Goal: Transaction & Acquisition: Download file/media

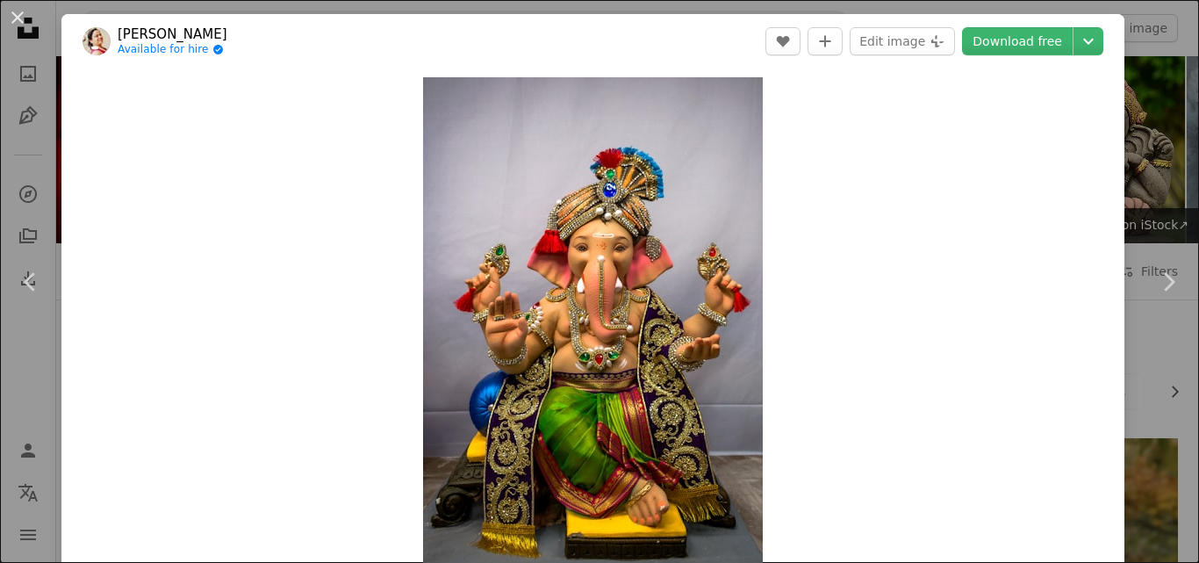
scroll to position [2633, 0]
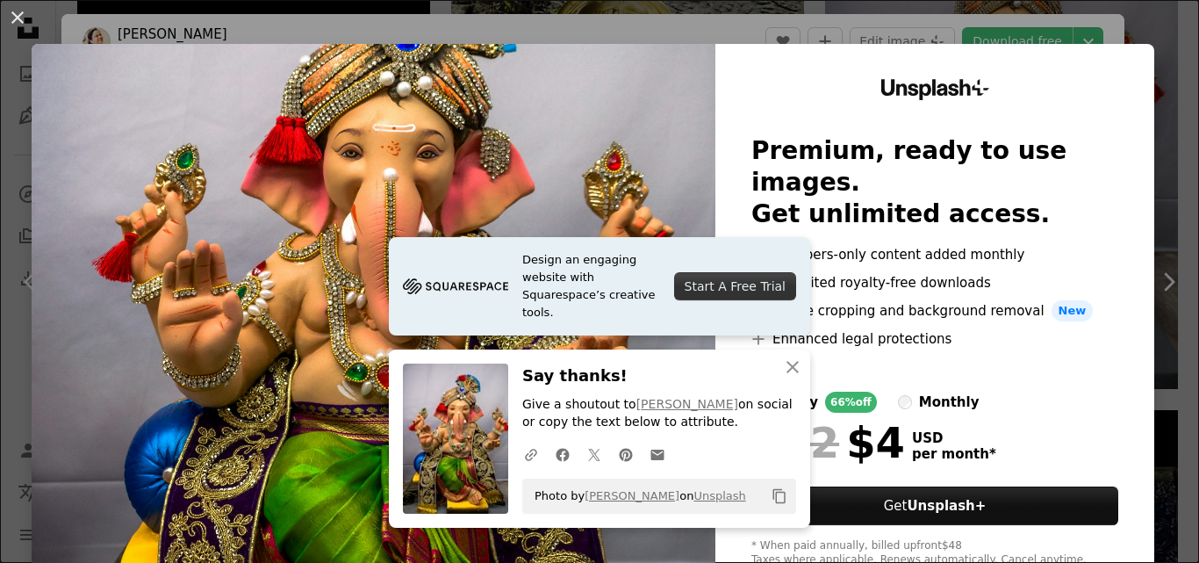
click at [585, 137] on img at bounding box center [374, 323] width 684 height 558
click at [679, 194] on img at bounding box center [374, 323] width 684 height 558
click at [599, 179] on img at bounding box center [374, 323] width 684 height 558
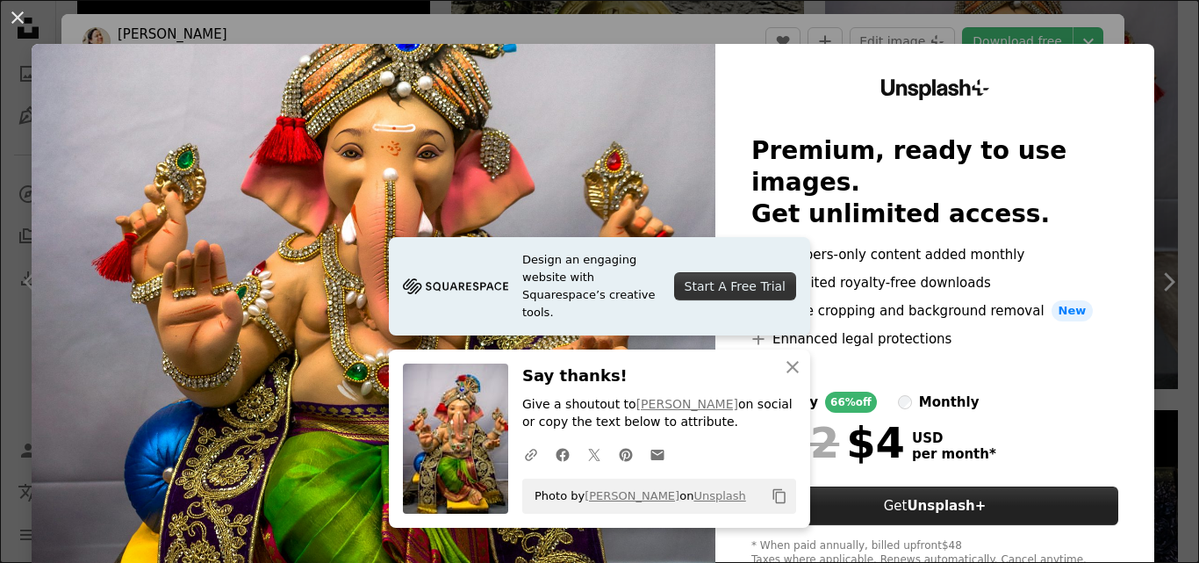
click at [891, 486] on button "Get Unsplash+" at bounding box center [934, 505] width 367 height 39
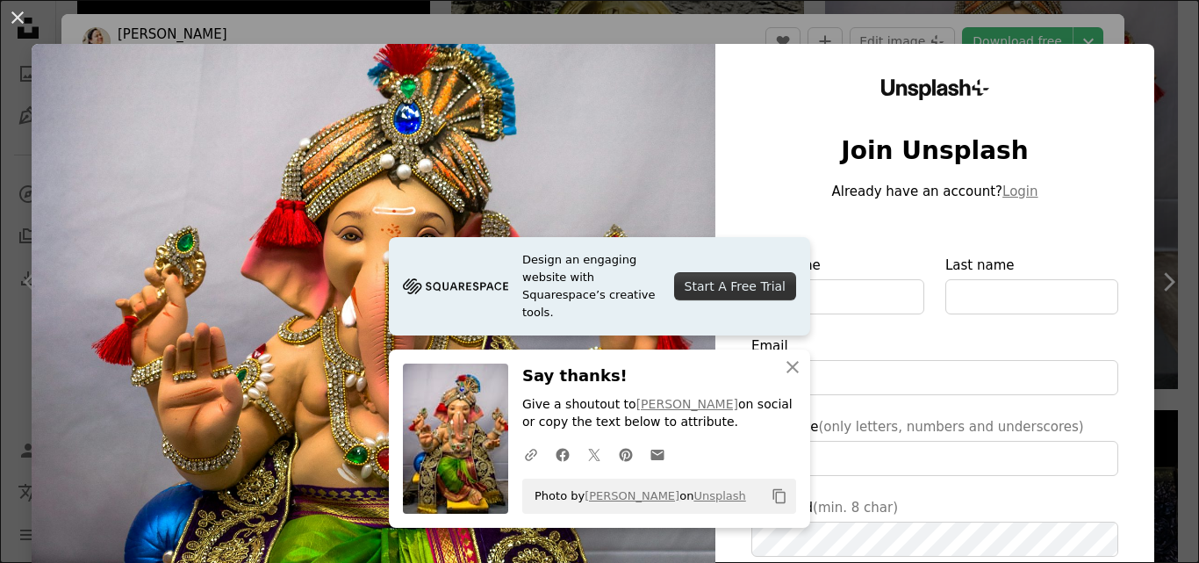
click at [555, 228] on img at bounding box center [374, 406] width 684 height 724
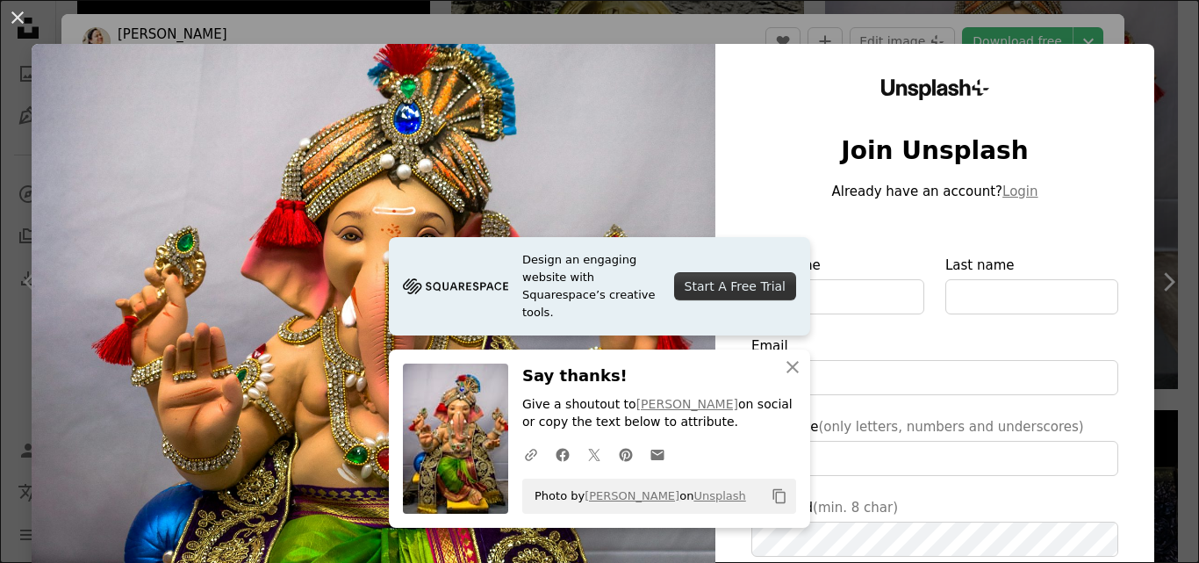
click at [555, 228] on img at bounding box center [374, 406] width 684 height 724
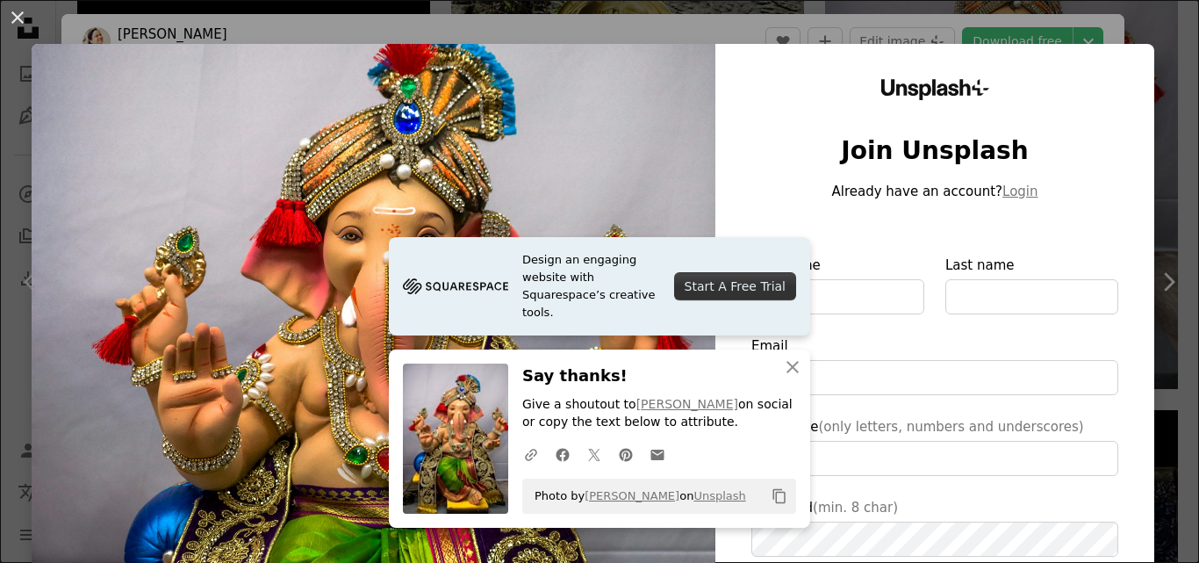
click at [555, 228] on img at bounding box center [374, 406] width 684 height 724
click at [707, 293] on div "Start A Free Trial" at bounding box center [735, 286] width 122 height 28
click at [785, 371] on icon "An X shape" at bounding box center [792, 366] width 21 height 21
type input "**********"
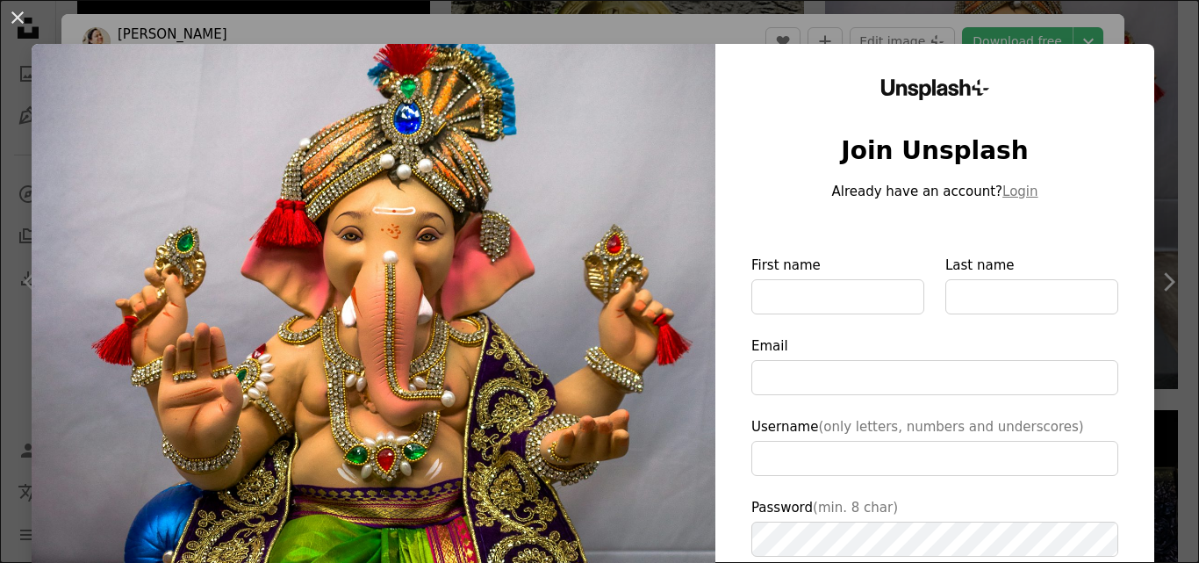
click at [635, 274] on img at bounding box center [374, 406] width 684 height 724
click at [635, 275] on img at bounding box center [374, 406] width 684 height 724
click at [644, 288] on img at bounding box center [374, 406] width 684 height 724
click at [933, 36] on div "An X shape Unsplash+ Join Unsplash Already have an account? Login First name La…" at bounding box center [599, 281] width 1199 height 563
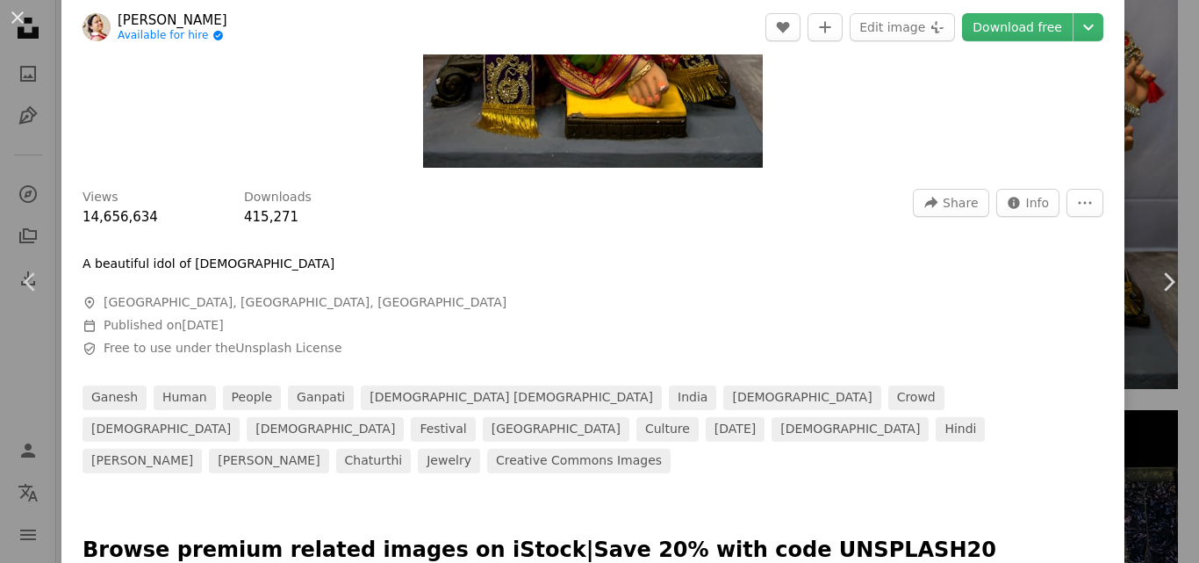
scroll to position [439, 0]
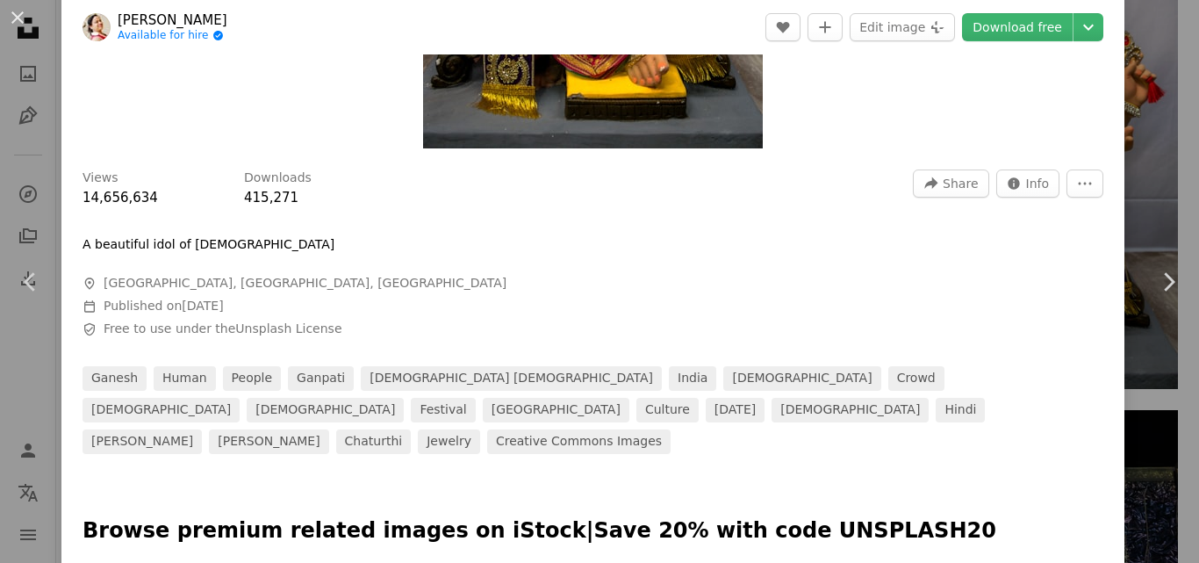
click at [267, 192] on span "415,271" at bounding box center [271, 198] width 54 height 16
click at [1079, 184] on icon "More Actions" at bounding box center [1085, 183] width 13 height 3
click at [1077, 191] on button "More Actions" at bounding box center [1084, 183] width 37 height 28
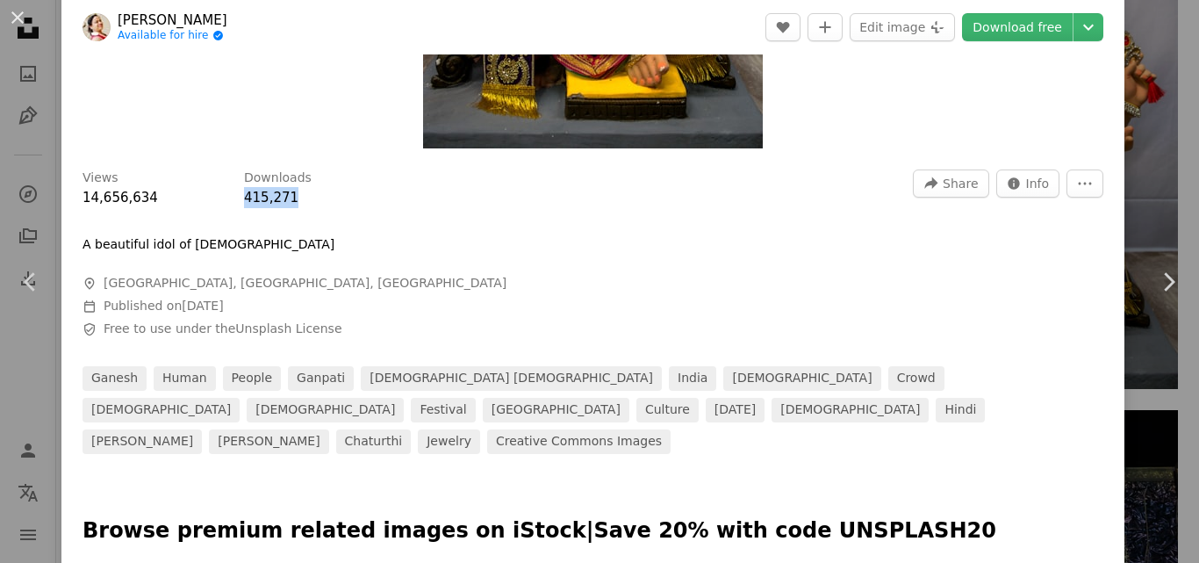
click at [1017, 190] on dialog "An X shape Chevron left Chevron right [PERSON_NAME] Available for hire A checkm…" at bounding box center [599, 281] width 1199 height 563
click at [1026, 190] on span "Info" at bounding box center [1038, 183] width 24 height 26
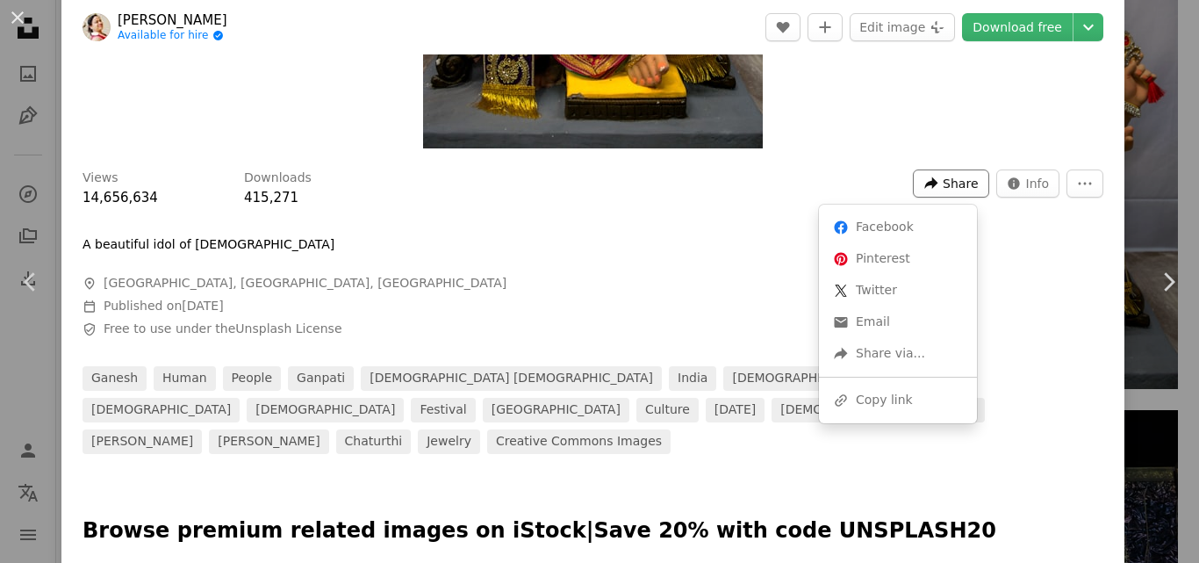
click at [949, 194] on span "Share" at bounding box center [960, 183] width 35 height 26
click at [918, 361] on div "A forward-right arrow Share via..." at bounding box center [898, 354] width 144 height 32
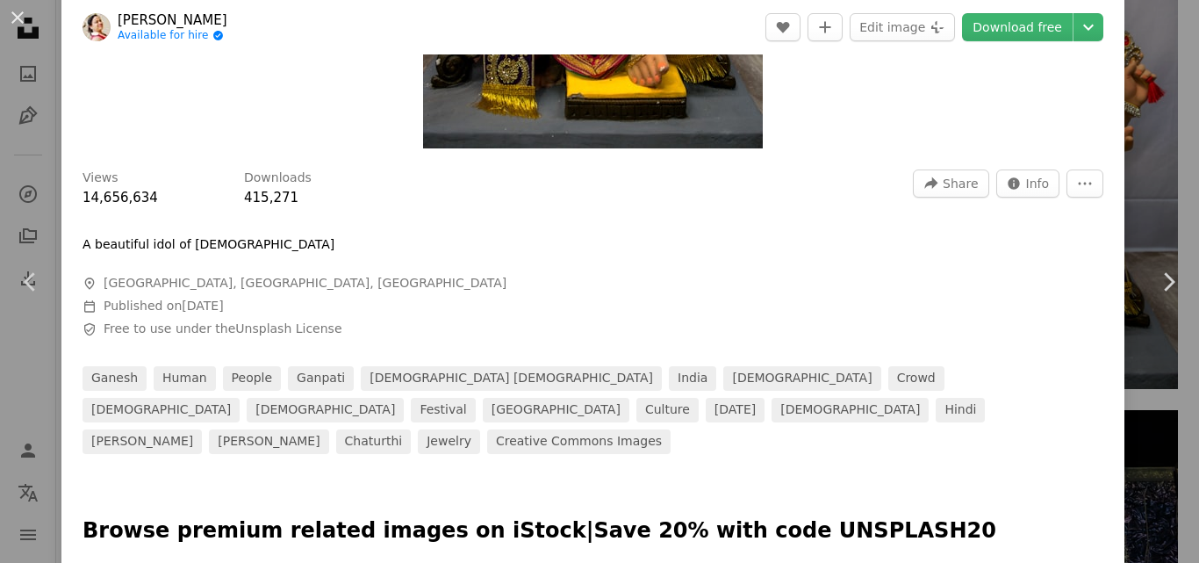
click at [729, 226] on dialog "An X shape Chevron left Chevron right [PERSON_NAME] Available for hire A checkm…" at bounding box center [599, 281] width 1199 height 563
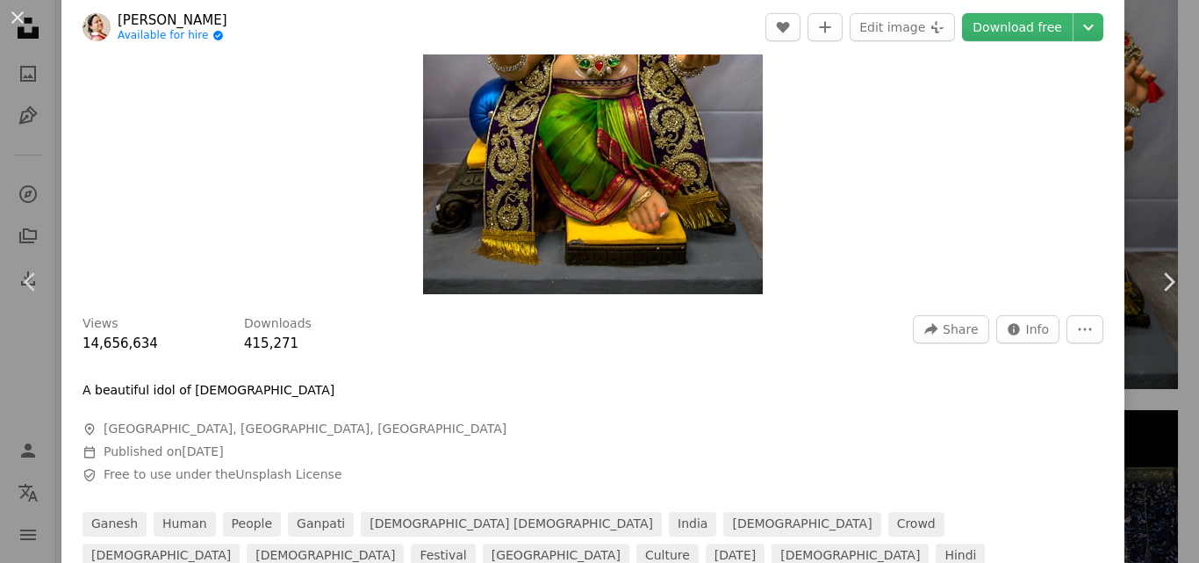
scroll to position [0, 0]
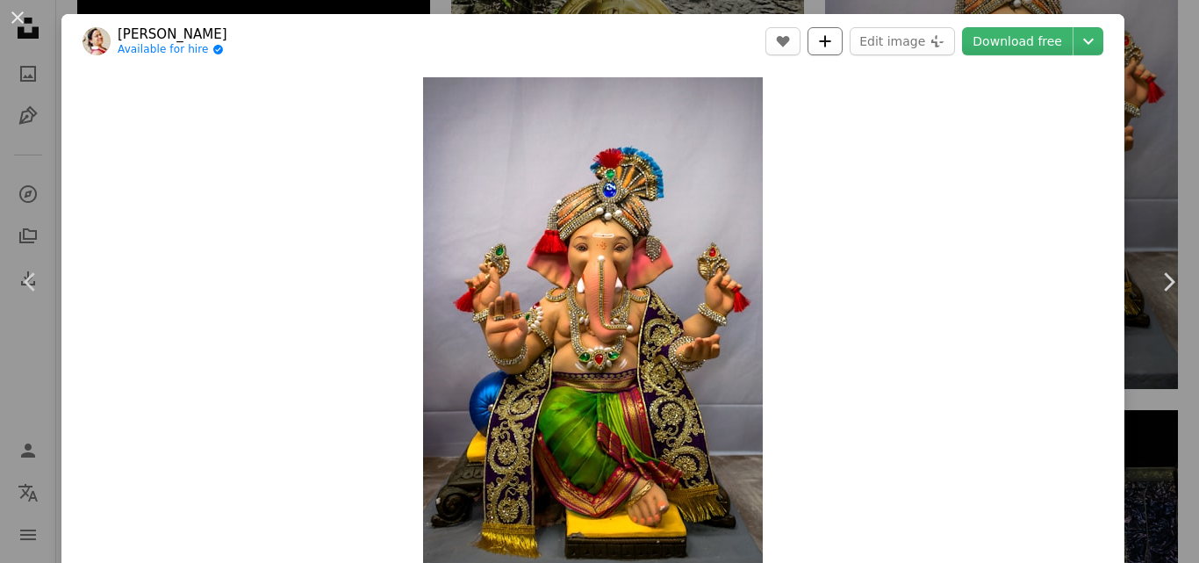
click at [826, 35] on icon "A plus sign" at bounding box center [825, 41] width 14 height 14
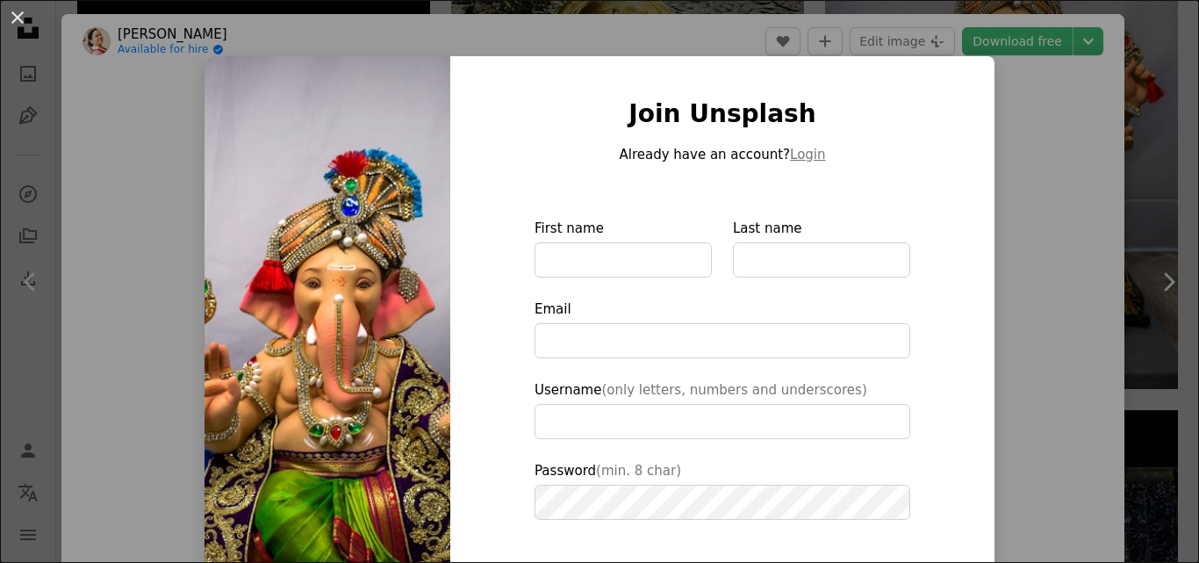
click at [724, 25] on div "An X shape Join Unsplash Already have an account? Login First name Last name Em…" at bounding box center [599, 281] width 1199 height 563
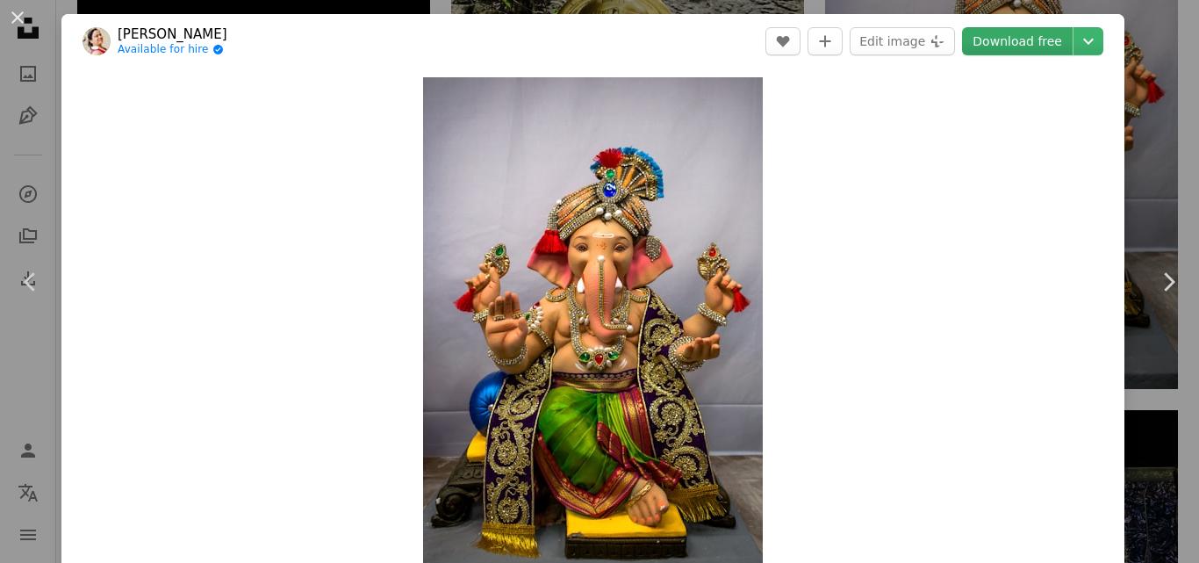
click at [1041, 47] on link "Download free" at bounding box center [1017, 41] width 111 height 28
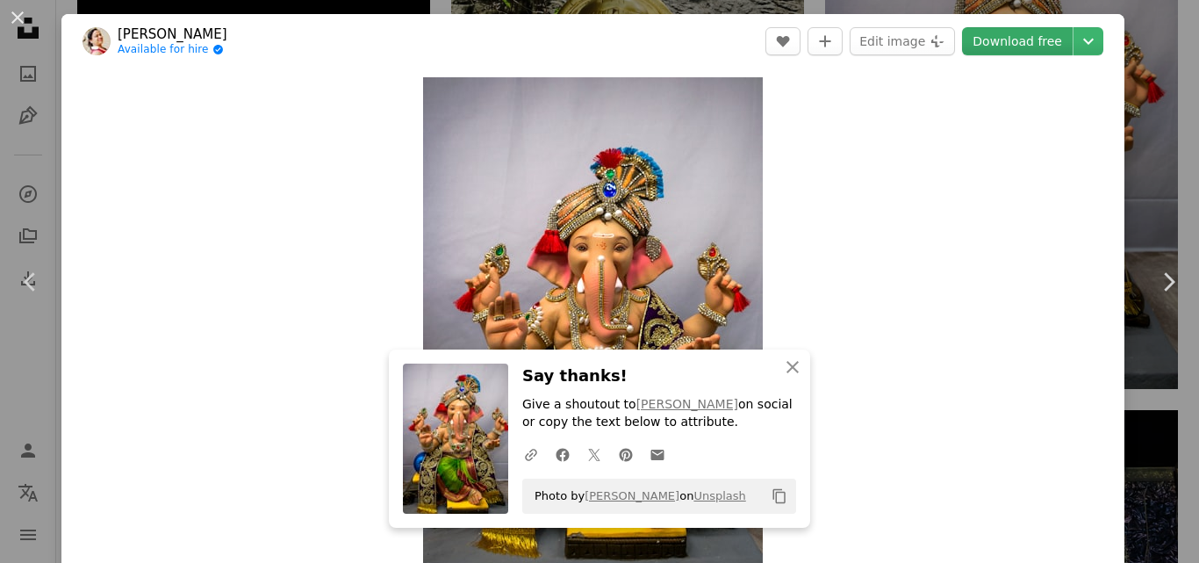
click at [1041, 47] on link "Download free" at bounding box center [1017, 41] width 111 height 28
click at [1041, 44] on link "Download free" at bounding box center [1017, 41] width 111 height 28
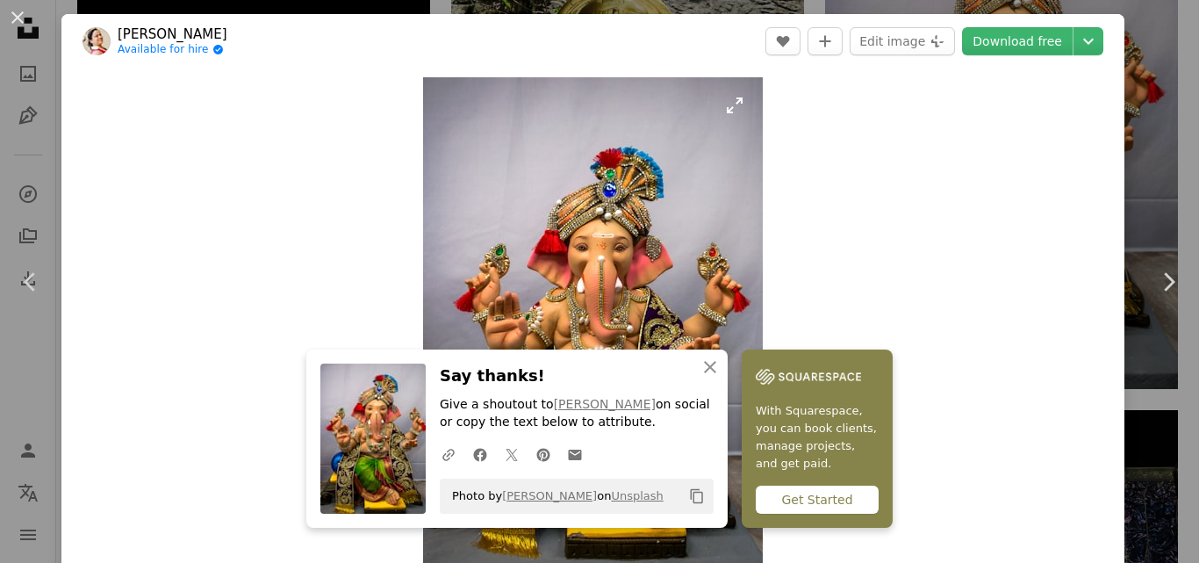
click at [744, 237] on img "Zoom in on this image" at bounding box center [593, 332] width 340 height 510
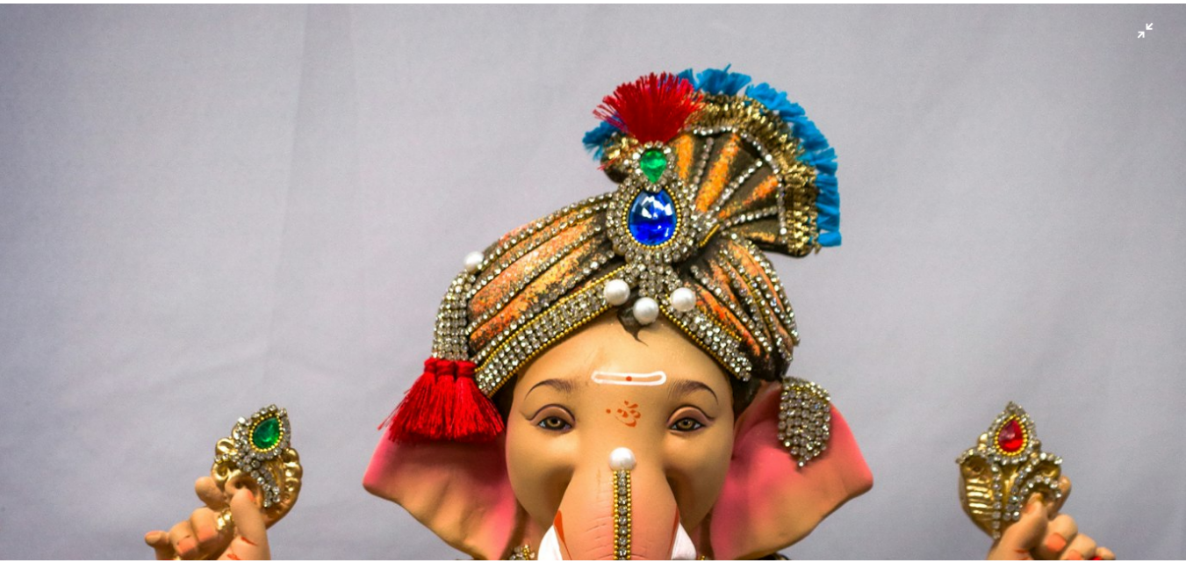
scroll to position [175, 0]
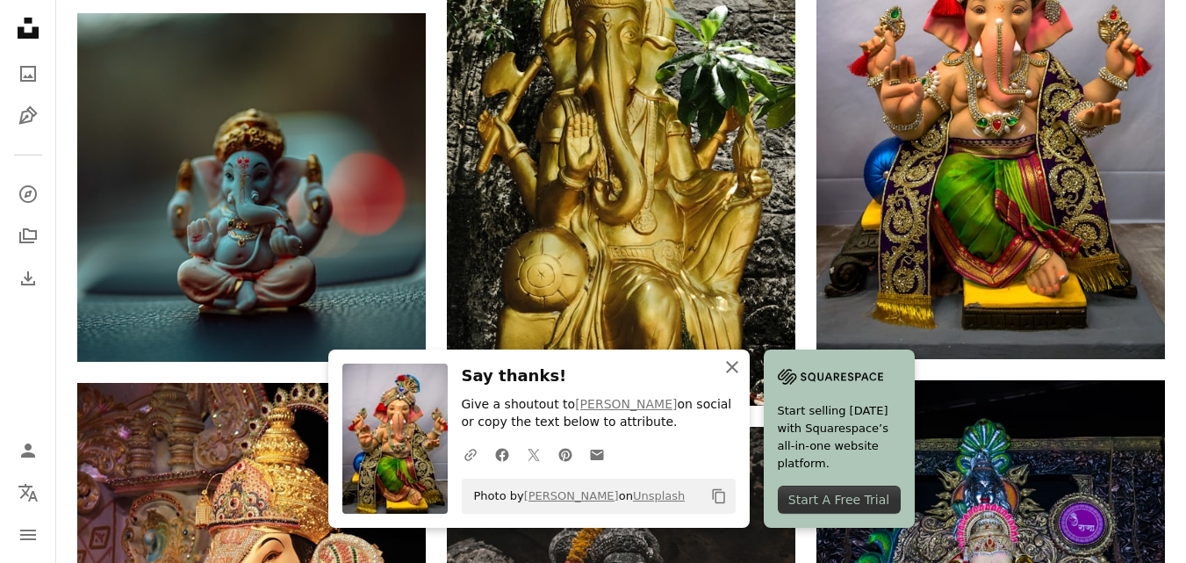
click at [726, 373] on icon "An X shape" at bounding box center [732, 366] width 21 height 21
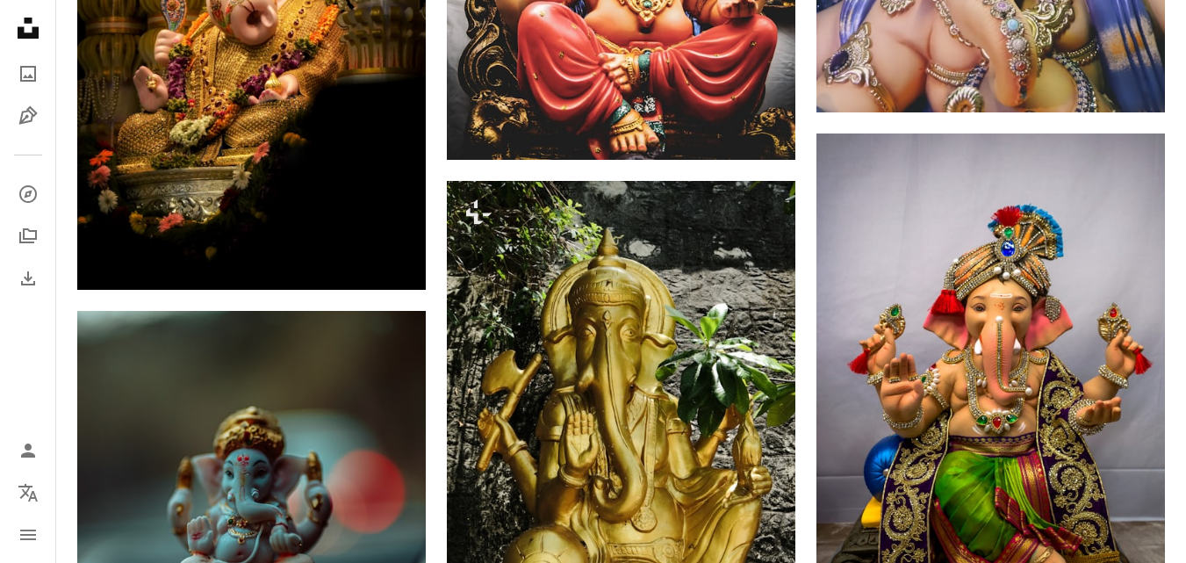
scroll to position [1755, 0]
